Goal: Information Seeking & Learning: Find specific fact

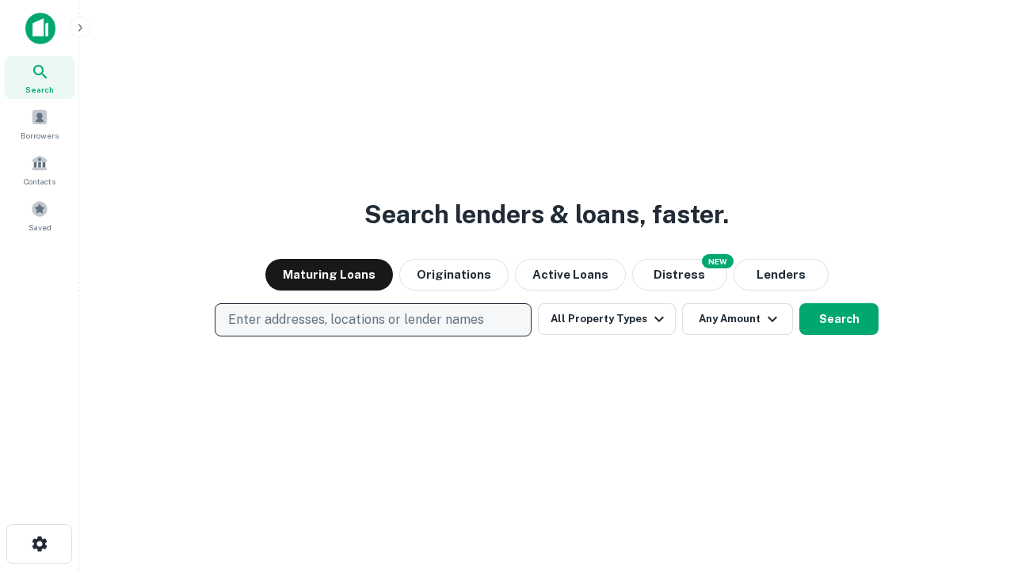
click at [372, 320] on p "Enter addresses, locations or lender names" at bounding box center [356, 319] width 256 height 19
type input "**********"
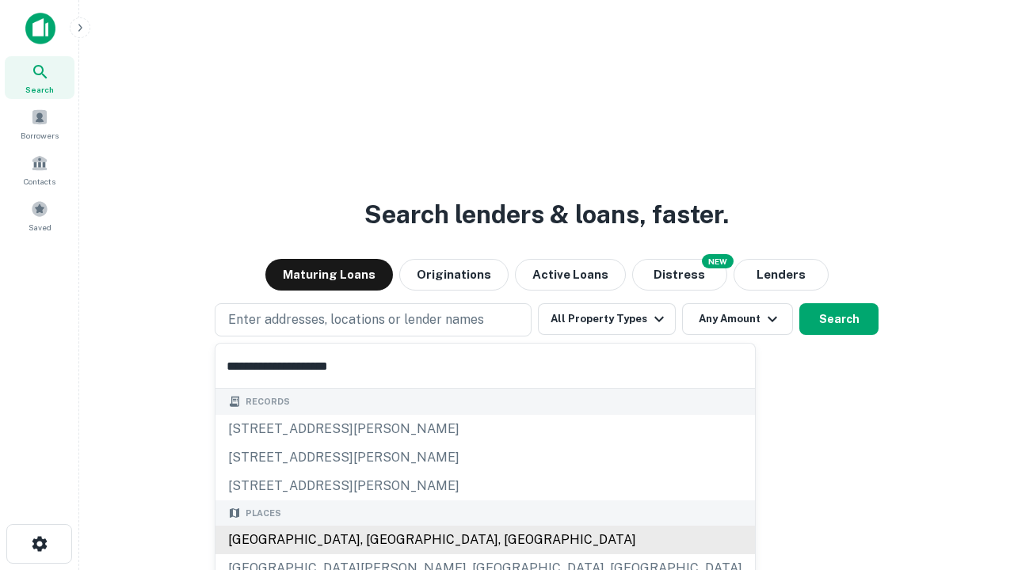
click at [379, 540] on div "[GEOGRAPHIC_DATA], [GEOGRAPHIC_DATA], [GEOGRAPHIC_DATA]" at bounding box center [484, 540] width 539 height 29
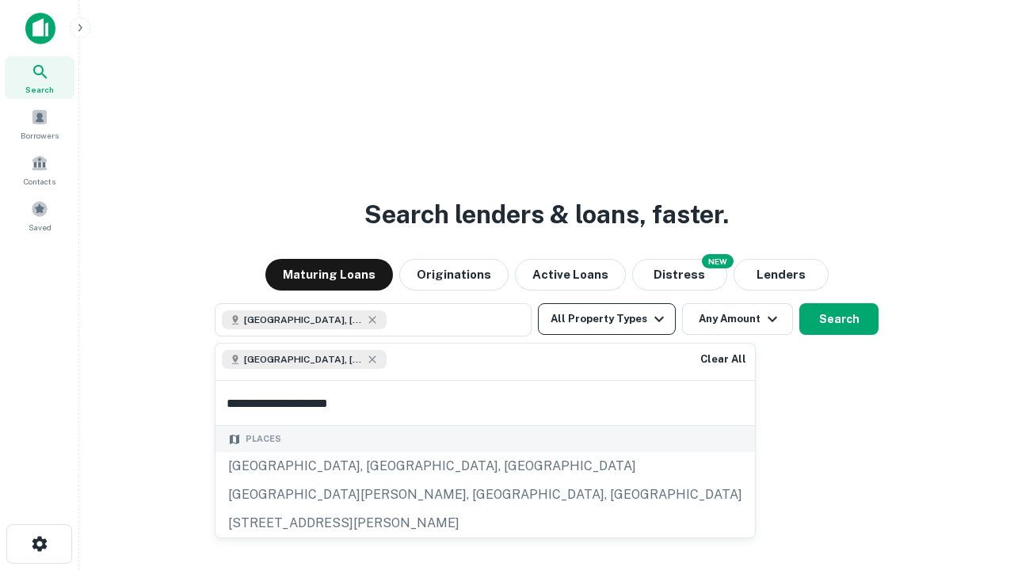
click at [607, 319] on button "All Property Types" at bounding box center [607, 319] width 138 height 32
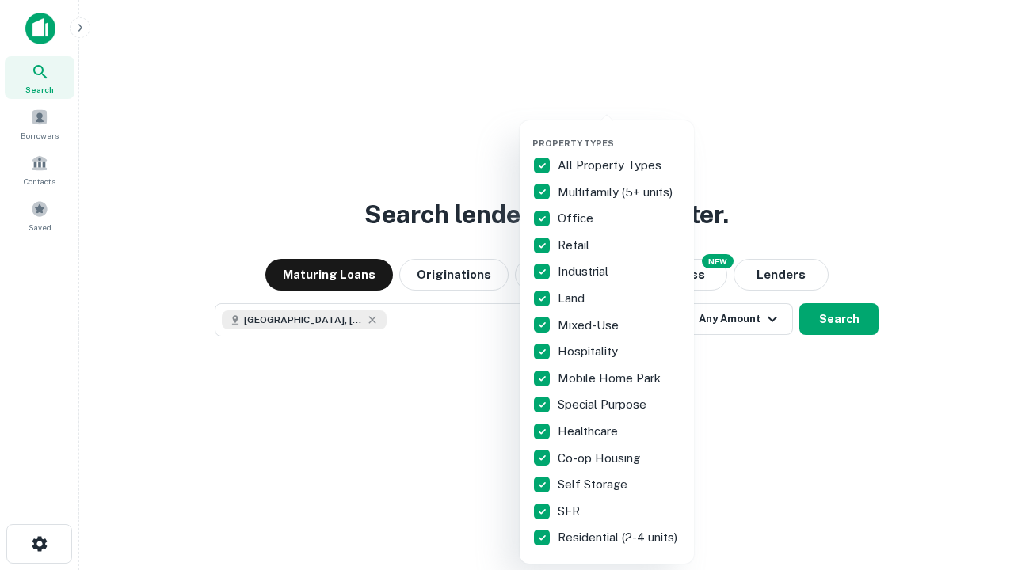
click at [619, 133] on button "button" at bounding box center [619, 133] width 174 height 1
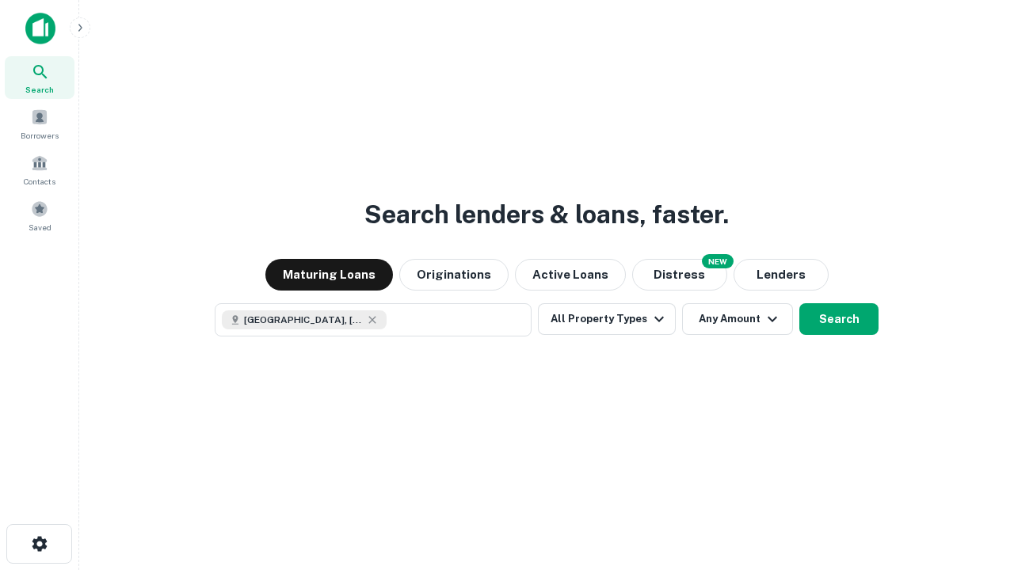
scroll to position [25, 0]
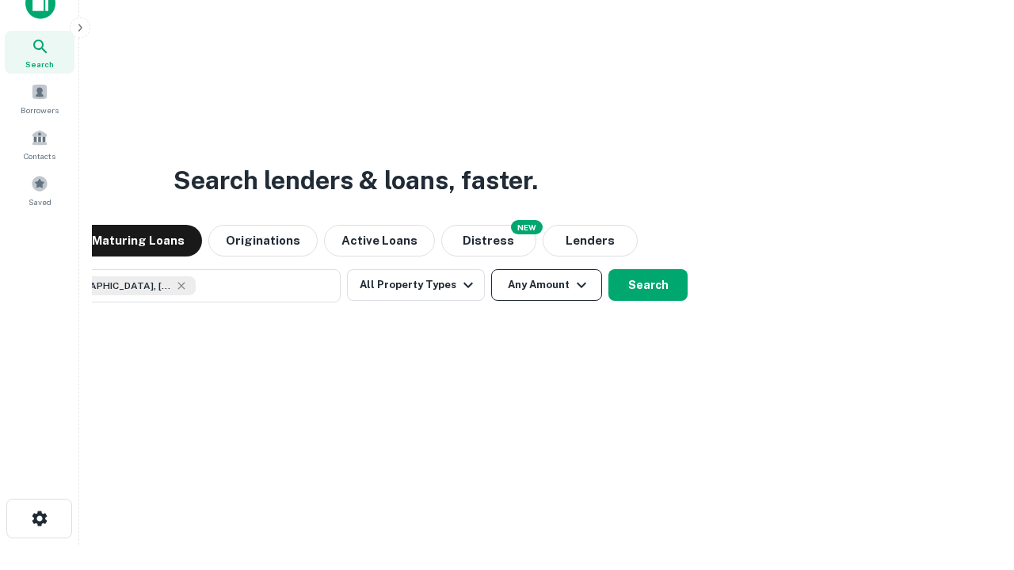
click at [491, 269] on button "Any Amount" at bounding box center [546, 285] width 111 height 32
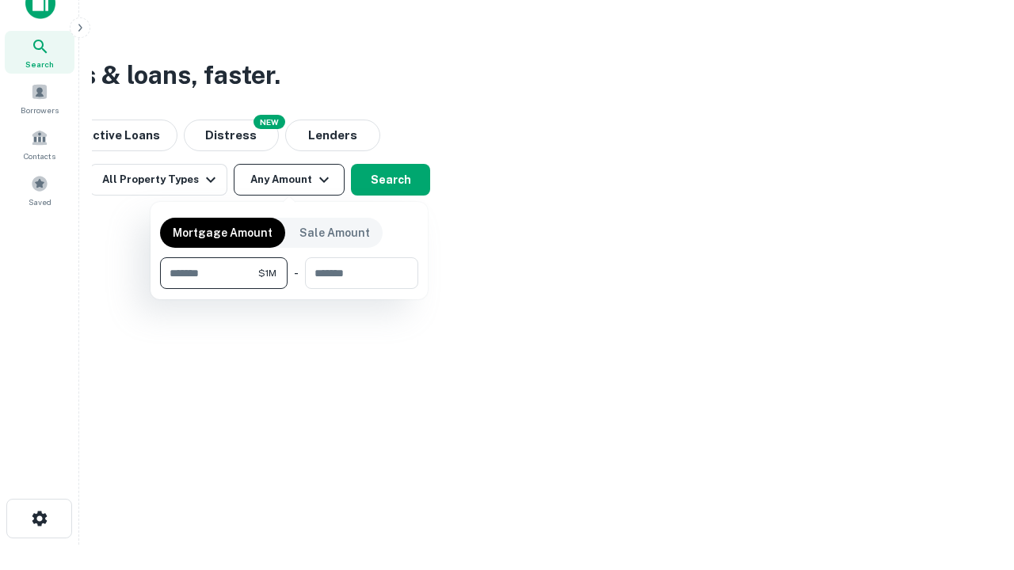
type input "*******"
click at [289, 289] on button "button" at bounding box center [289, 289] width 258 height 1
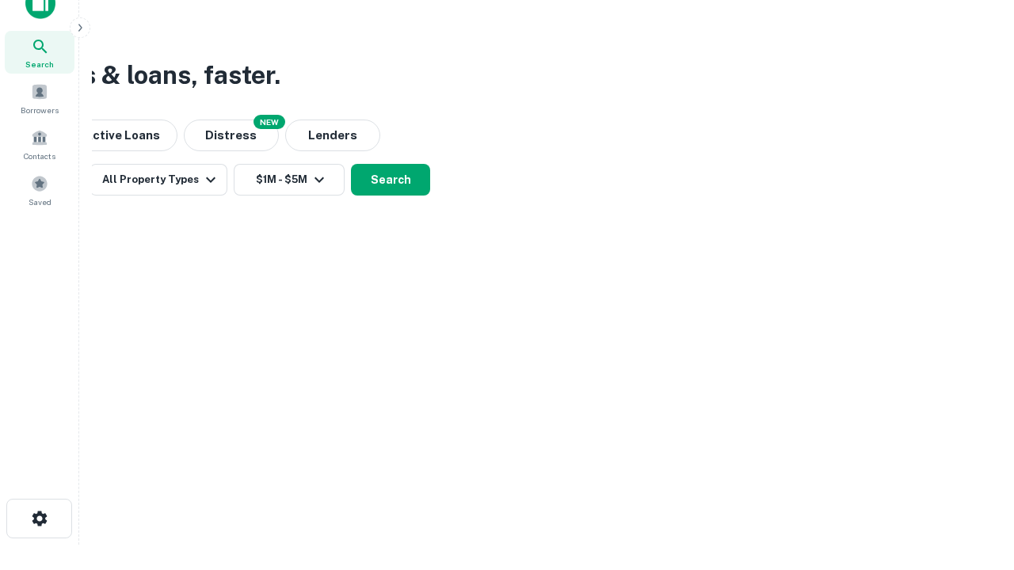
scroll to position [25, 0]
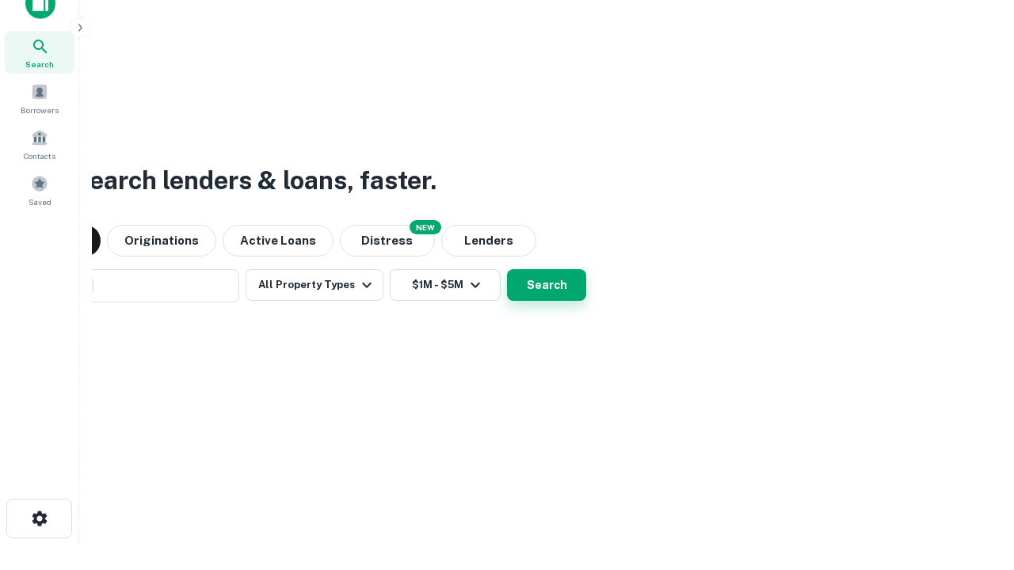
click at [507, 269] on button "Search" at bounding box center [546, 285] width 79 height 32
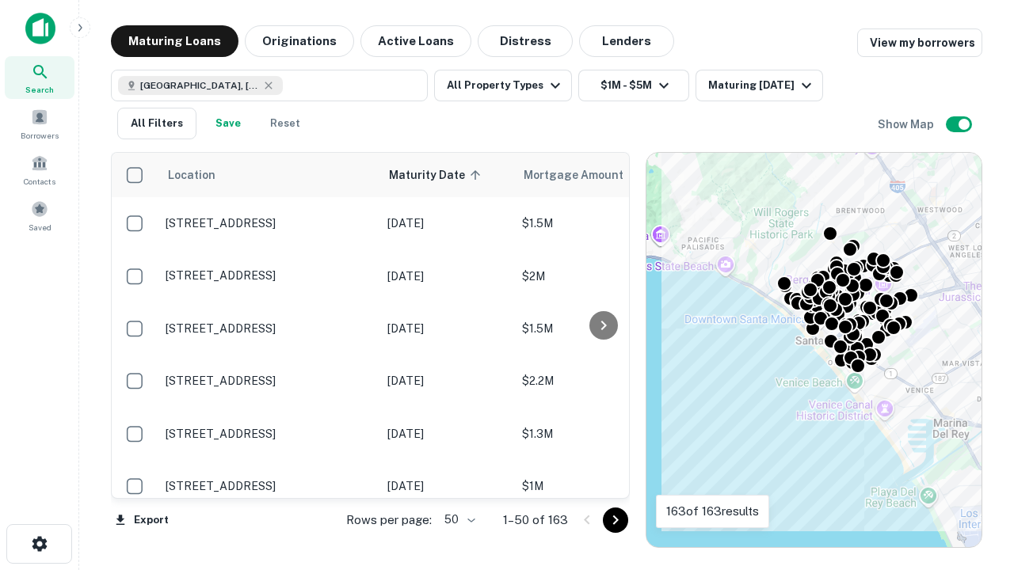
click at [457, 520] on body "Search Borrowers Contacts Saved Maturing Loans Originations Active Loans Distre…" at bounding box center [507, 285] width 1014 height 570
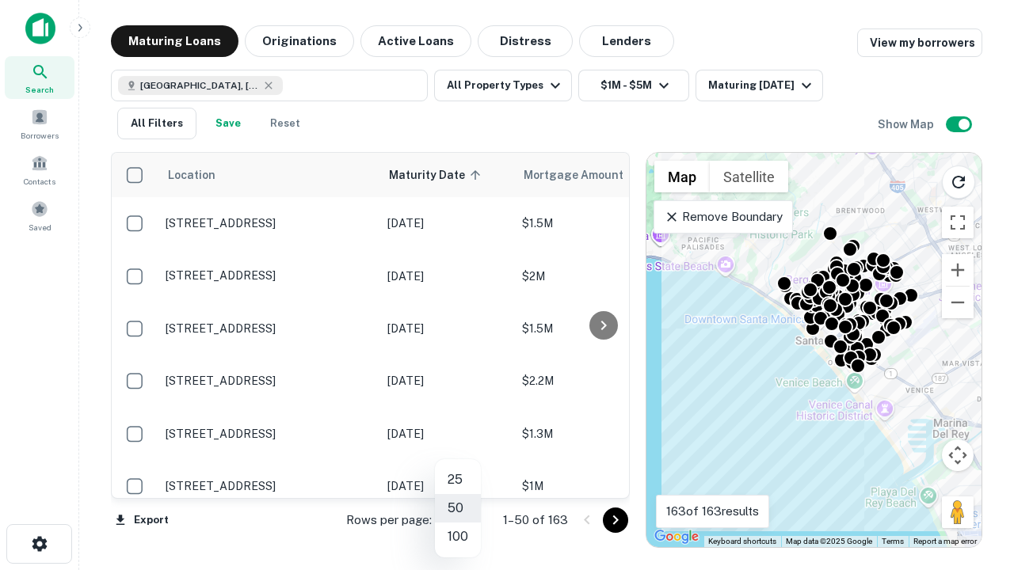
click at [458, 480] on li "25" at bounding box center [458, 480] width 46 height 29
